Goal: Find specific page/section

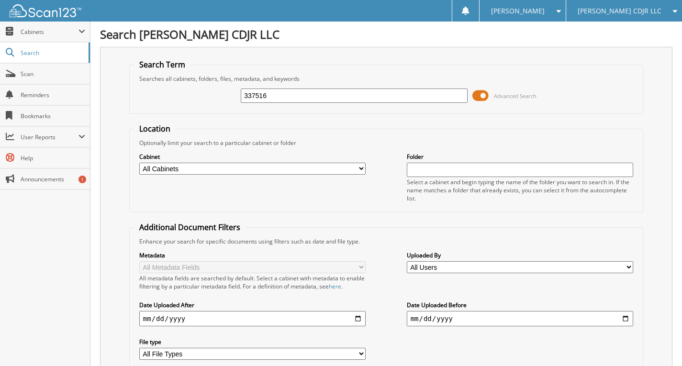
type input "337516"
click at [480, 92] on span at bounding box center [481, 96] width 16 height 14
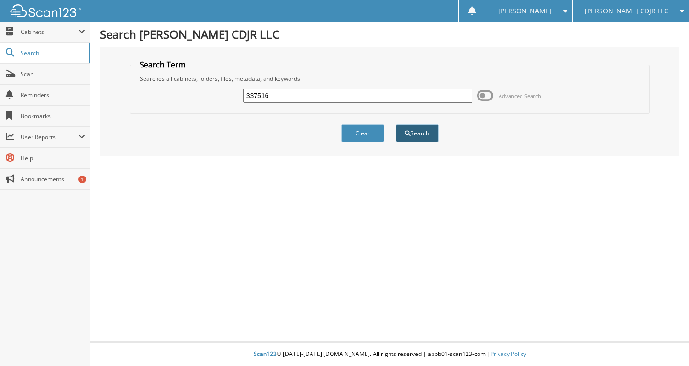
click at [420, 138] on button "Search" at bounding box center [417, 133] width 43 height 18
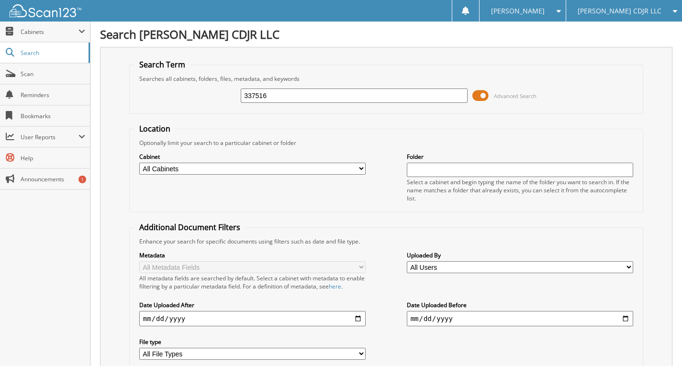
click at [478, 97] on span at bounding box center [481, 96] width 16 height 14
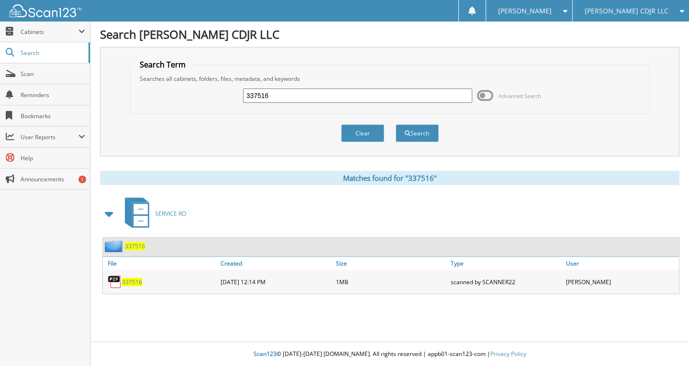
click at [132, 281] on span "337516" at bounding box center [132, 282] width 20 height 8
click at [38, 19] on div at bounding box center [40, 11] width 81 height 22
click at [43, 29] on span "Cabinets" at bounding box center [50, 32] width 58 height 8
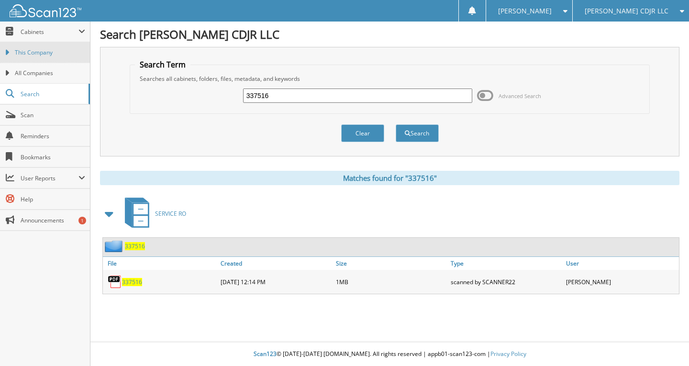
click at [59, 54] on span "This Company" at bounding box center [50, 52] width 70 height 9
